Goal: Transaction & Acquisition: Purchase product/service

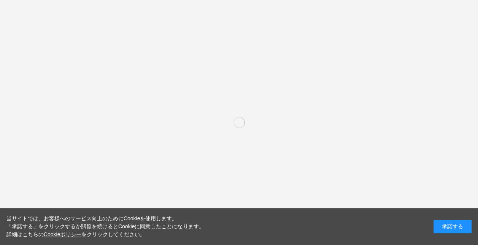
click at [455, 225] on div "承諾する" at bounding box center [453, 226] width 38 height 13
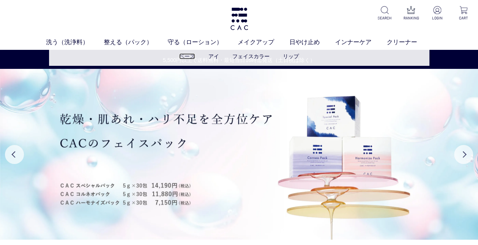
click at [182, 58] on link "ベース" at bounding box center [187, 56] width 16 height 6
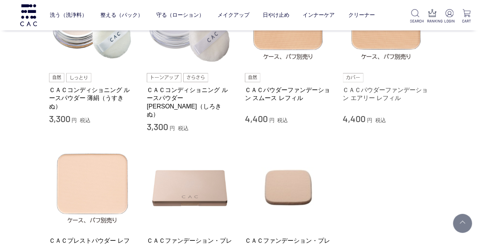
scroll to position [76, 0]
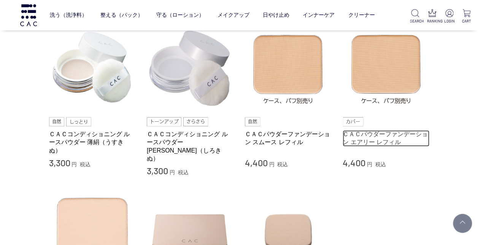
click at [408, 141] on link "ＣＡＣパウダーファンデーション エアリー レフィル" at bounding box center [386, 138] width 87 height 16
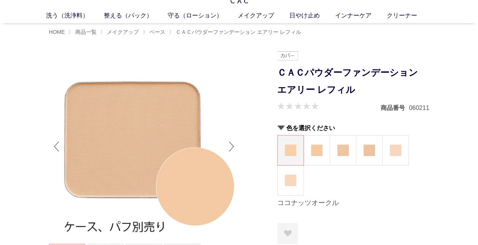
scroll to position [38, 0]
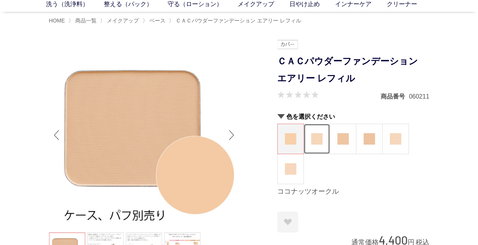
click at [317, 145] on figure at bounding box center [317, 139] width 26 height 30
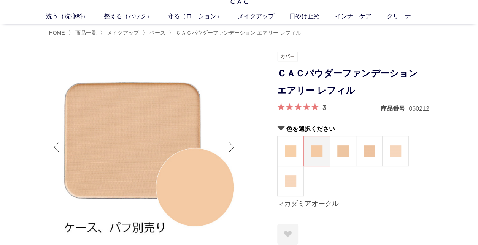
scroll to position [38, 0]
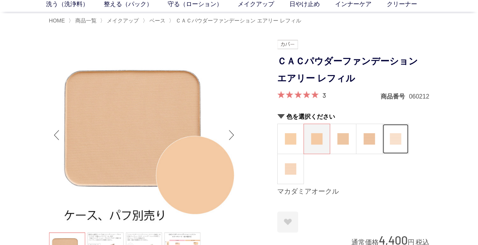
click at [393, 145] on figure at bounding box center [396, 139] width 26 height 30
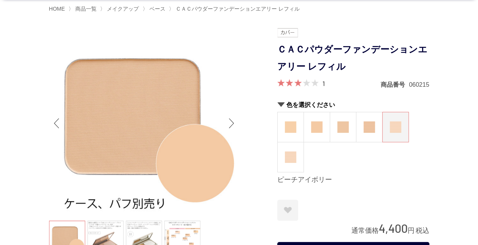
scroll to position [38, 0]
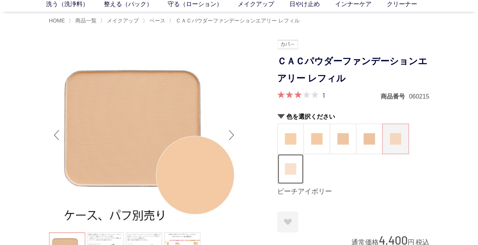
click at [293, 173] on img at bounding box center [290, 168] width 11 height 11
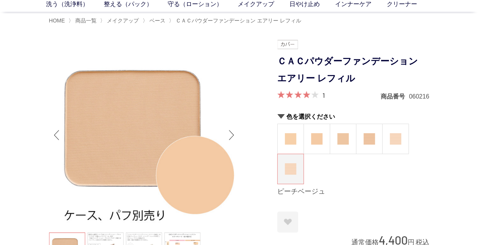
scroll to position [76, 0]
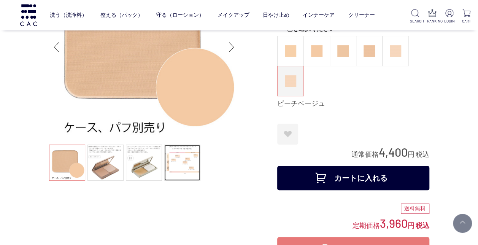
click at [180, 170] on link at bounding box center [182, 163] width 36 height 36
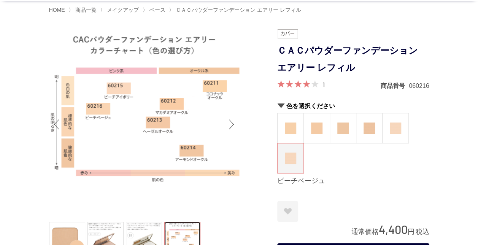
scroll to position [38, 0]
